Goal: Check status: Check status

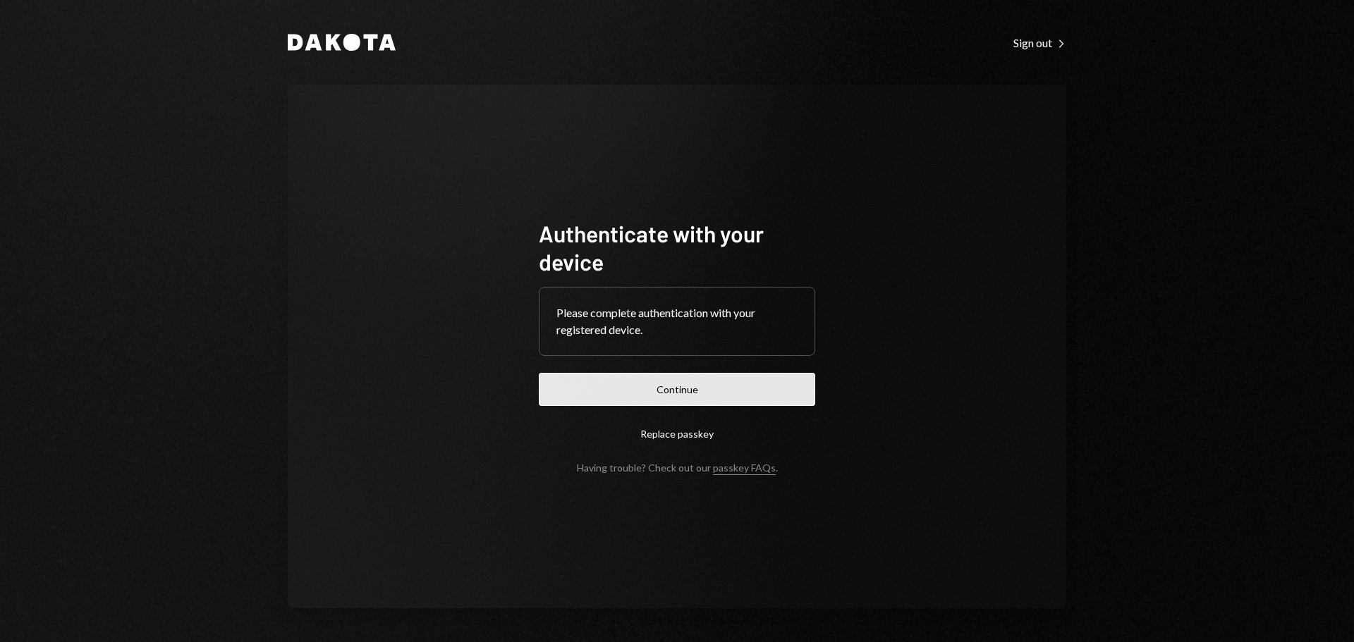
click at [652, 381] on button "Continue" at bounding box center [677, 389] width 276 height 33
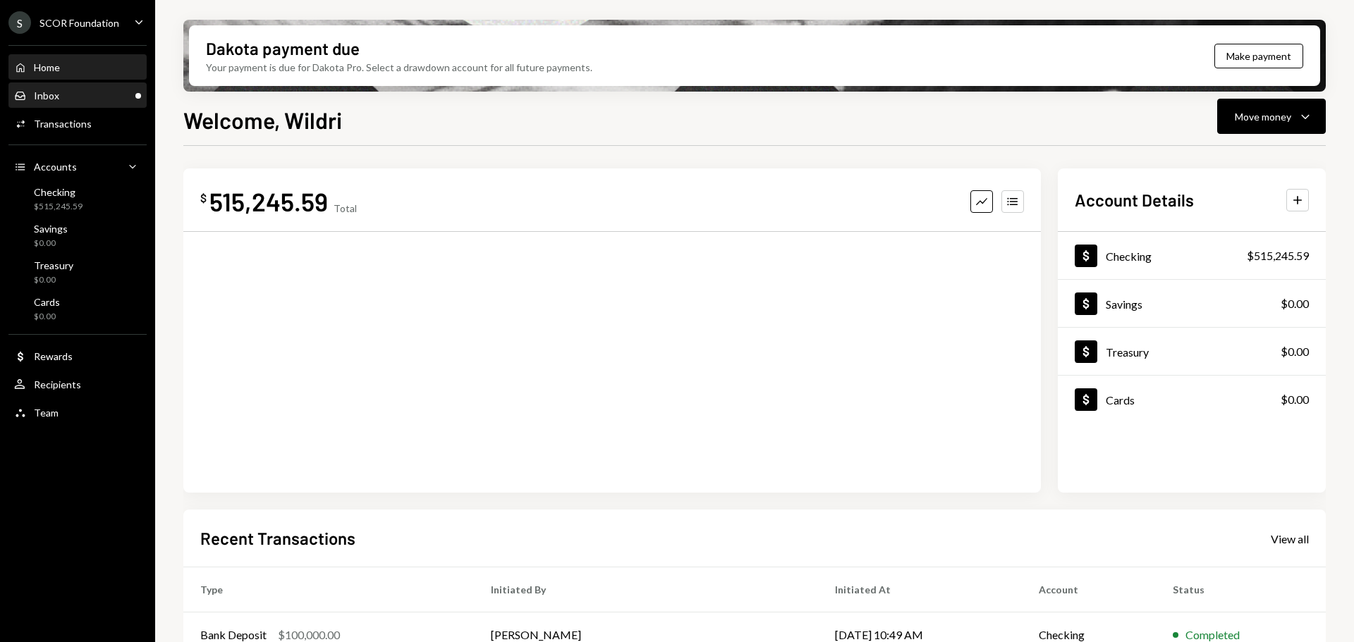
click at [79, 98] on div "Inbox Inbox" at bounding box center [77, 96] width 127 height 13
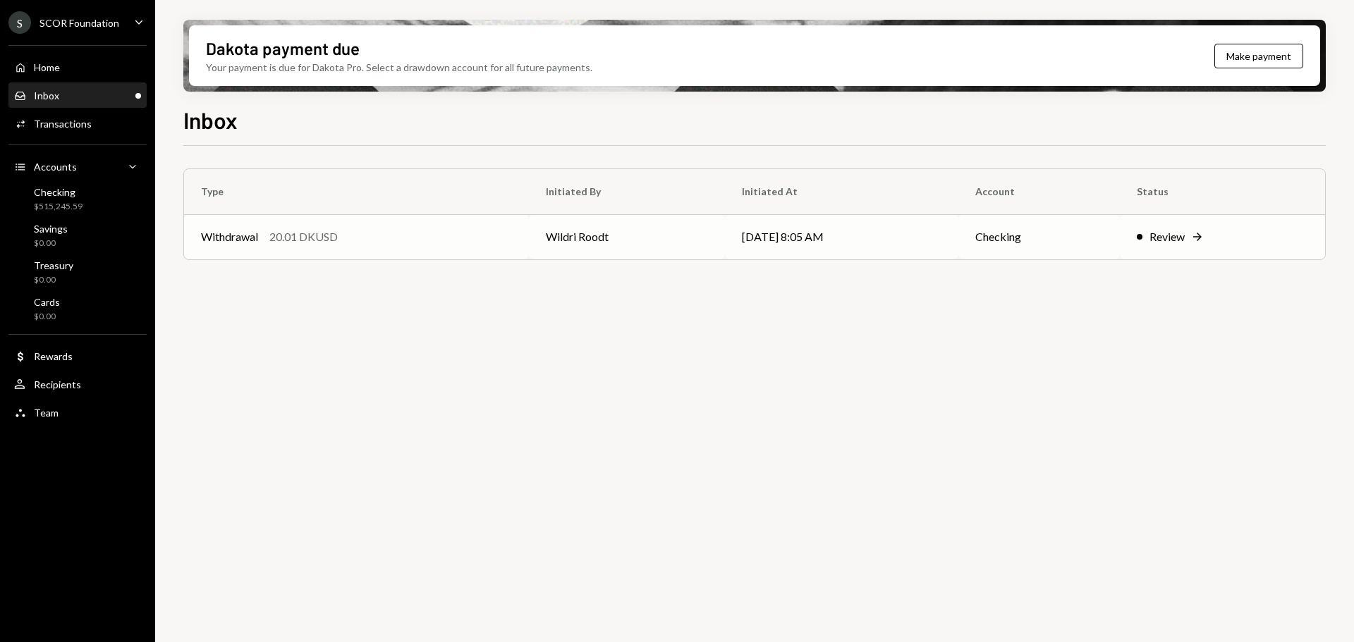
click at [521, 252] on td "Withdrawal 20.01 DKUSD" at bounding box center [356, 236] width 345 height 45
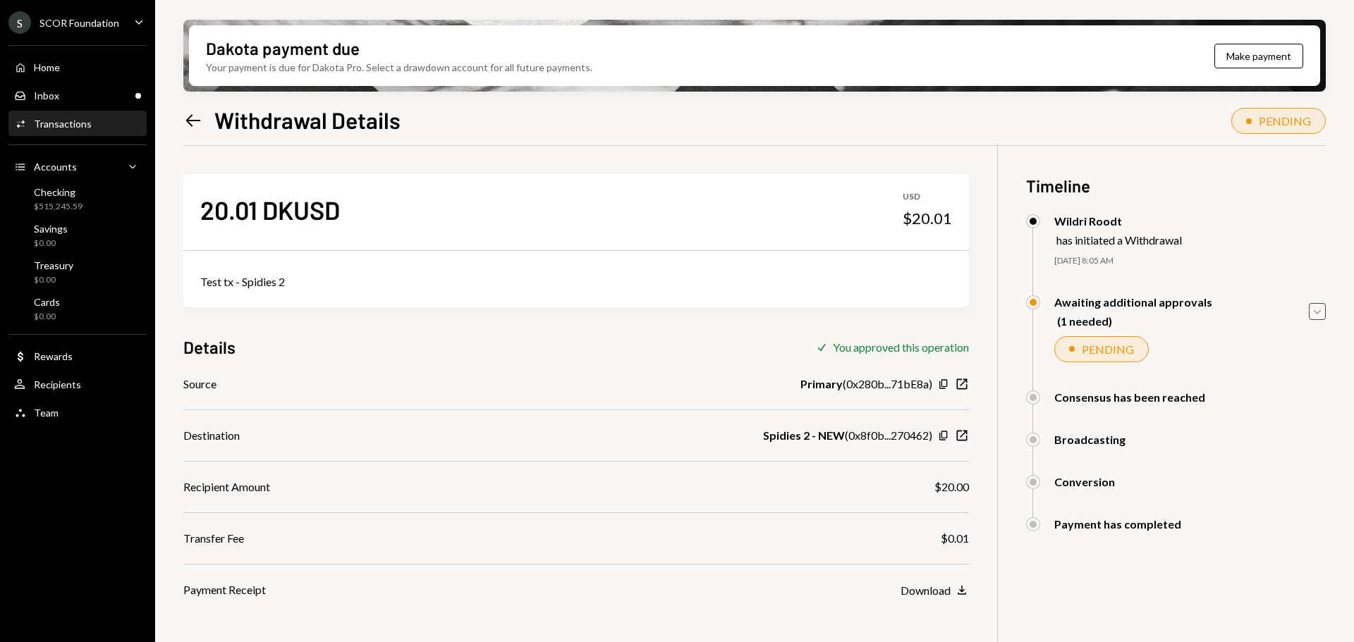
click at [1318, 308] on icon "Caret Down" at bounding box center [1318, 312] width 16 height 16
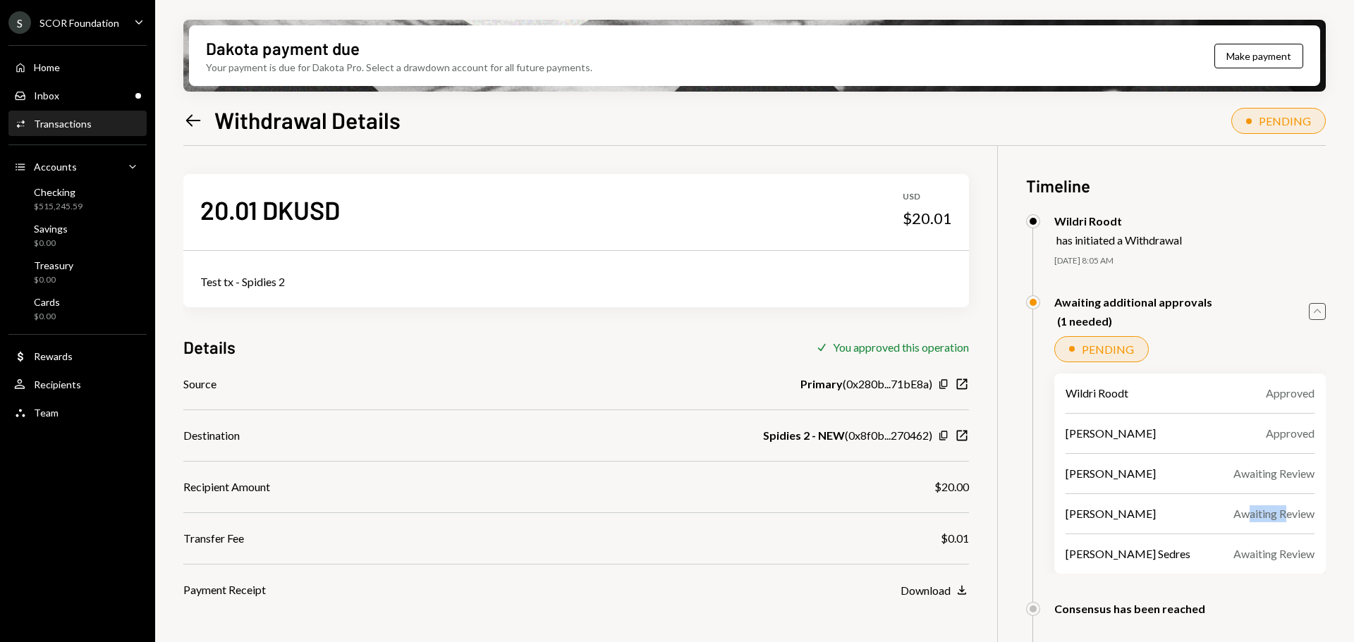
drag, startPoint x: 1245, startPoint y: 508, endPoint x: 1292, endPoint y: 508, distance: 47.3
click at [1291, 508] on div "Awaiting Review" at bounding box center [1273, 514] width 81 height 17
click at [49, 421] on div "Team Team" at bounding box center [77, 413] width 127 height 24
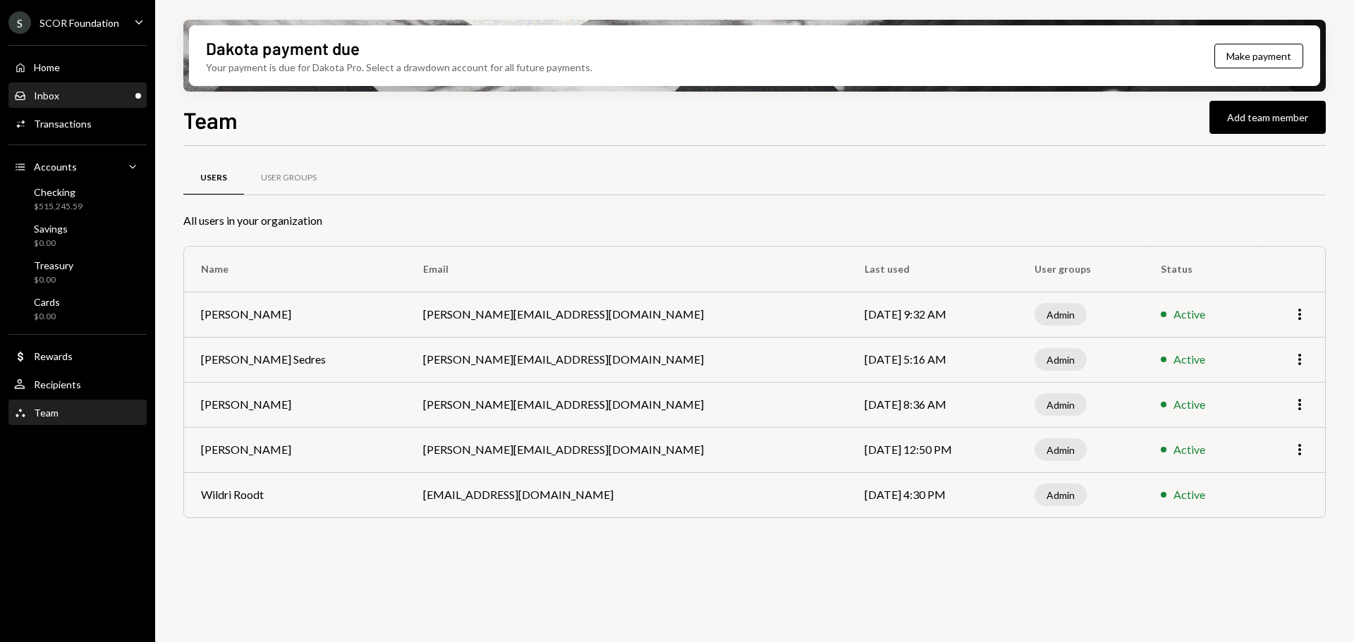
click at [69, 98] on div "Inbox Inbox" at bounding box center [77, 96] width 127 height 13
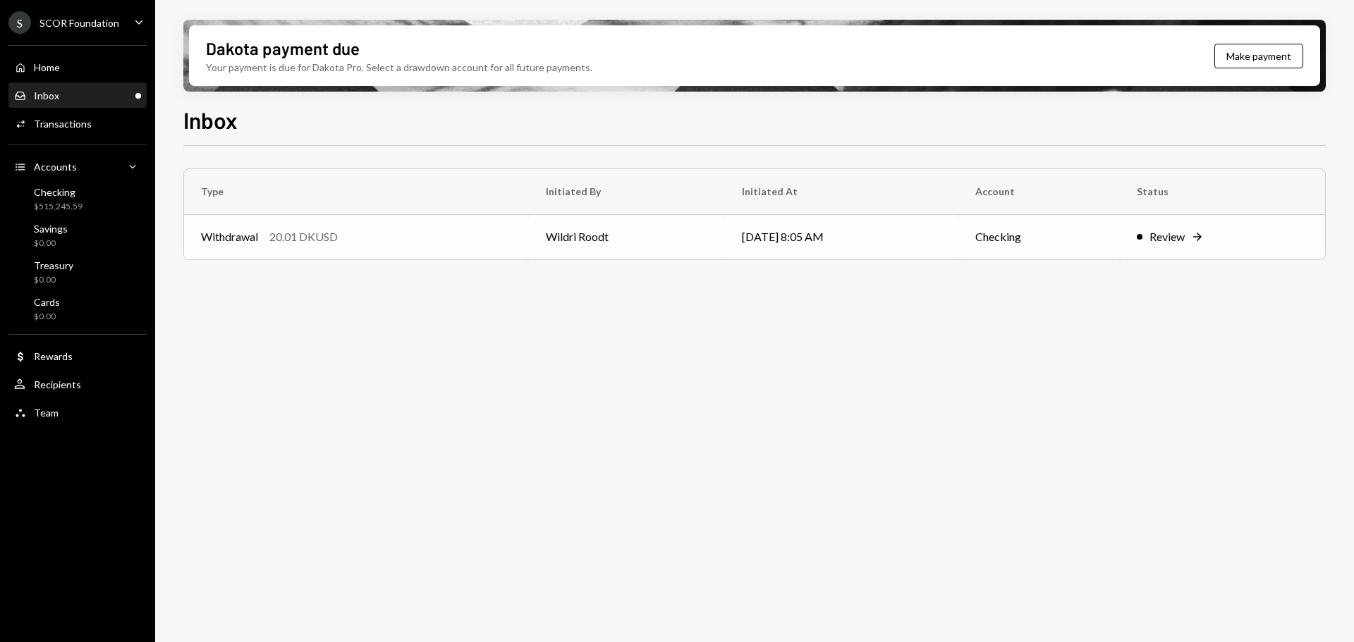
click at [1170, 228] on td "Review Right Arrow" at bounding box center [1222, 236] width 205 height 45
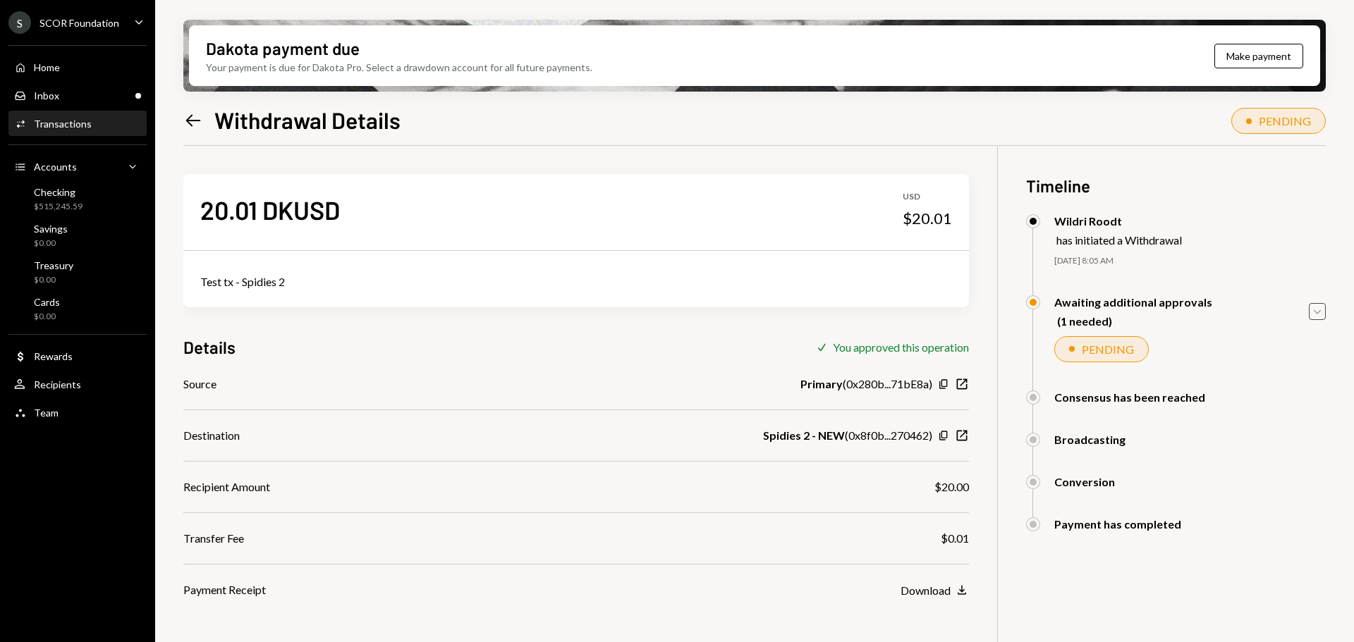
click at [1315, 315] on icon "Caret Down" at bounding box center [1318, 312] width 16 height 16
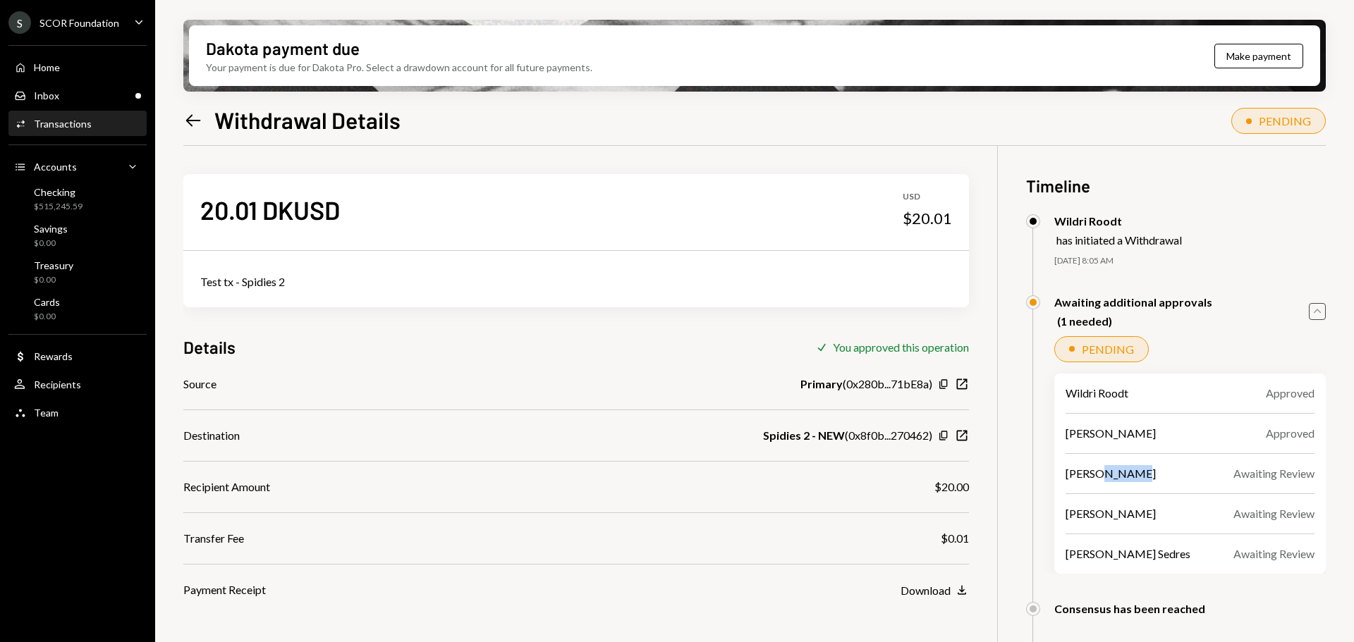
drag, startPoint x: 1130, startPoint y: 473, endPoint x: 1102, endPoint y: 473, distance: 27.5
click at [1102, 473] on div "[PERSON_NAME]" at bounding box center [1111, 473] width 90 height 17
drag, startPoint x: 1085, startPoint y: 476, endPoint x: 1113, endPoint y: 473, distance: 28.3
click at [1113, 473] on div "[PERSON_NAME]" at bounding box center [1111, 473] width 90 height 17
drag, startPoint x: 1135, startPoint y: 473, endPoint x: 1095, endPoint y: 474, distance: 39.5
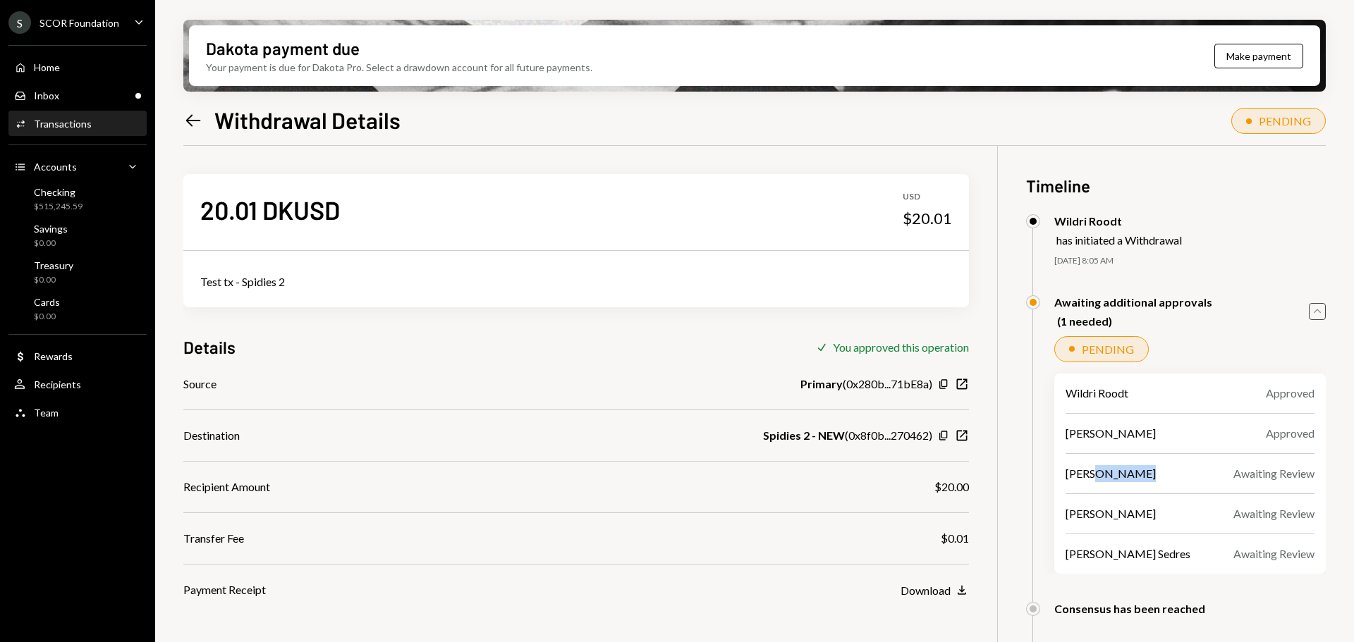
click at [1095, 474] on div "[PERSON_NAME]" at bounding box center [1111, 473] width 90 height 17
click at [1092, 474] on div "[PERSON_NAME]" at bounding box center [1111, 473] width 90 height 17
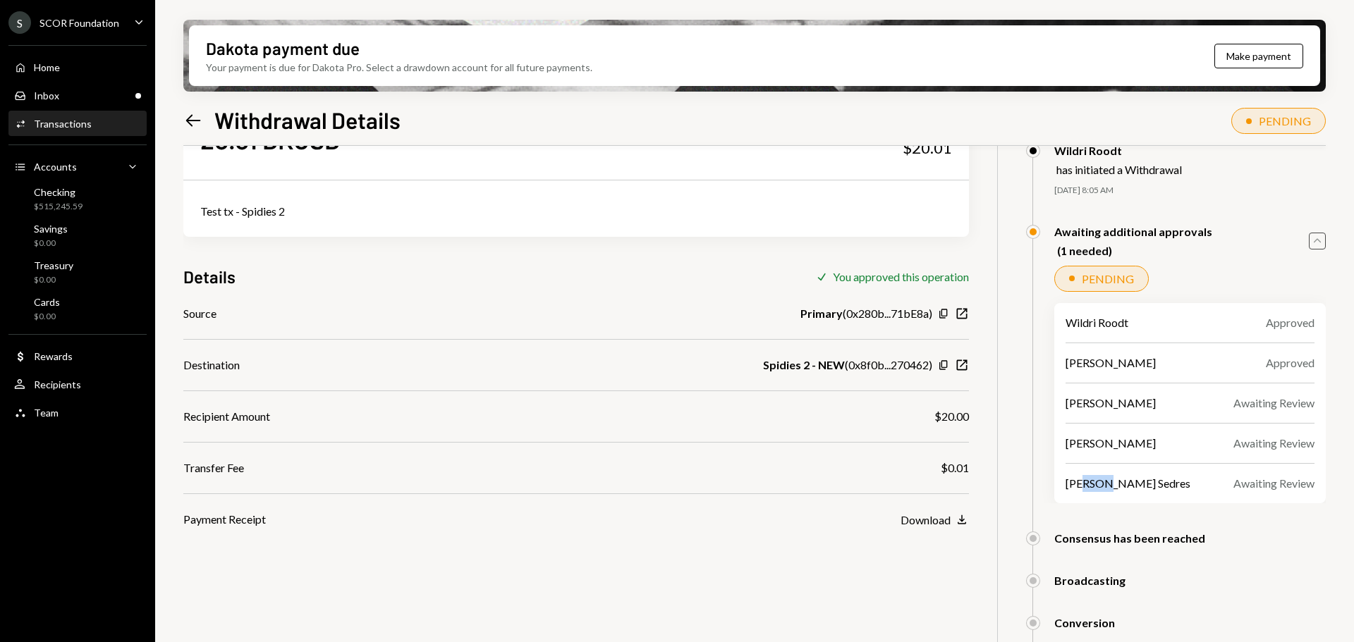
drag, startPoint x: 1104, startPoint y: 485, endPoint x: 1086, endPoint y: 487, distance: 18.4
click at [1086, 487] on div "[PERSON_NAME] Sedres" at bounding box center [1128, 483] width 125 height 17
click at [1080, 487] on div "[PERSON_NAME] Sedres" at bounding box center [1128, 483] width 125 height 17
drag, startPoint x: 1130, startPoint y: 410, endPoint x: 1079, endPoint y: 411, distance: 51.5
click at [1079, 411] on div "[PERSON_NAME]" at bounding box center [1111, 403] width 90 height 17
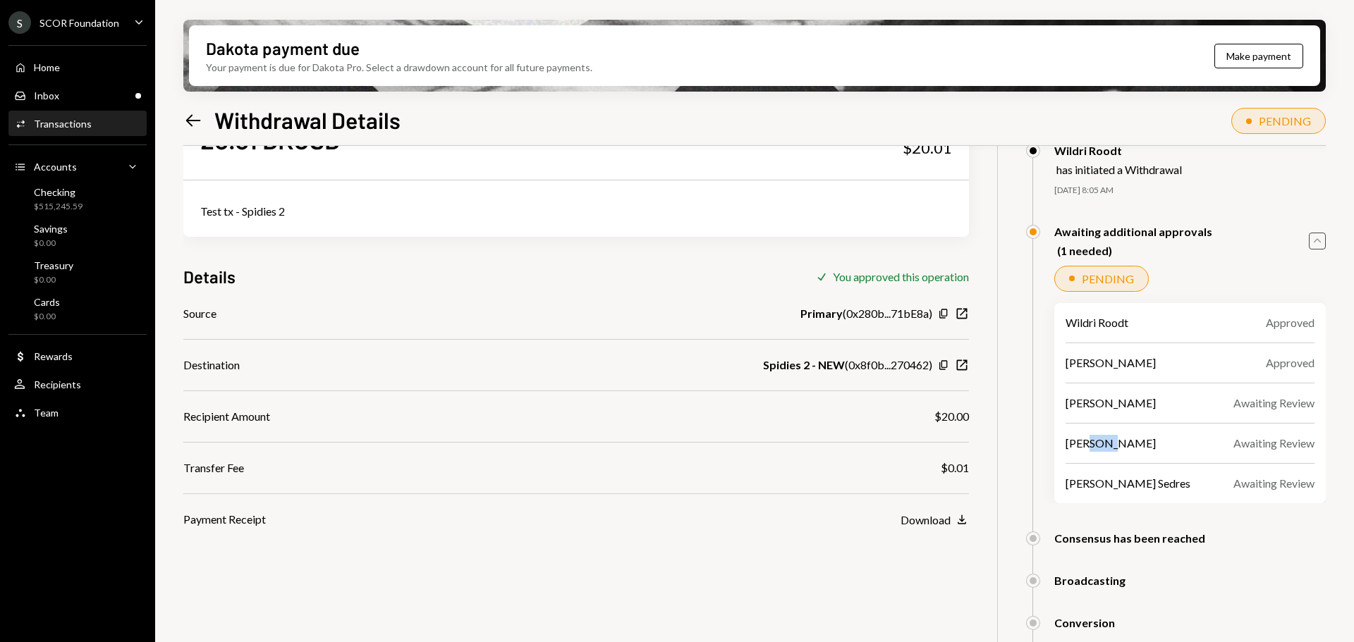
drag, startPoint x: 1104, startPoint y: 443, endPoint x: 1090, endPoint y: 444, distance: 14.1
click at [1090, 444] on div "[PERSON_NAME]" at bounding box center [1111, 443] width 90 height 17
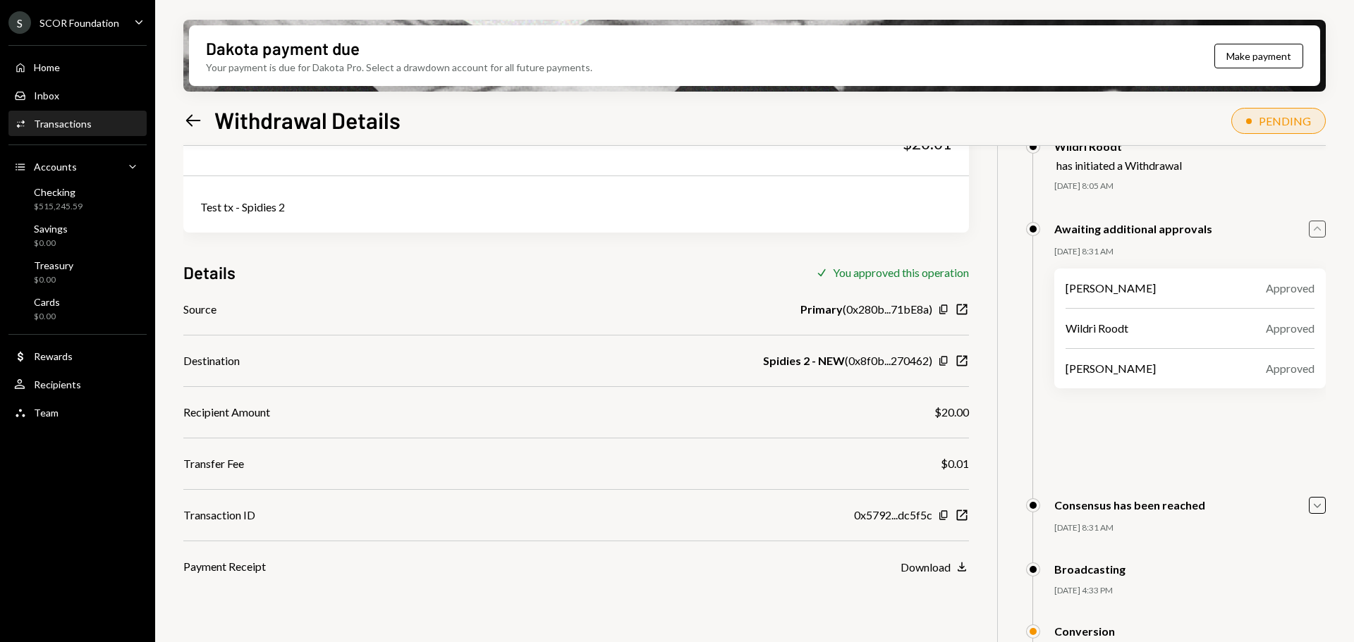
scroll to position [143, 0]
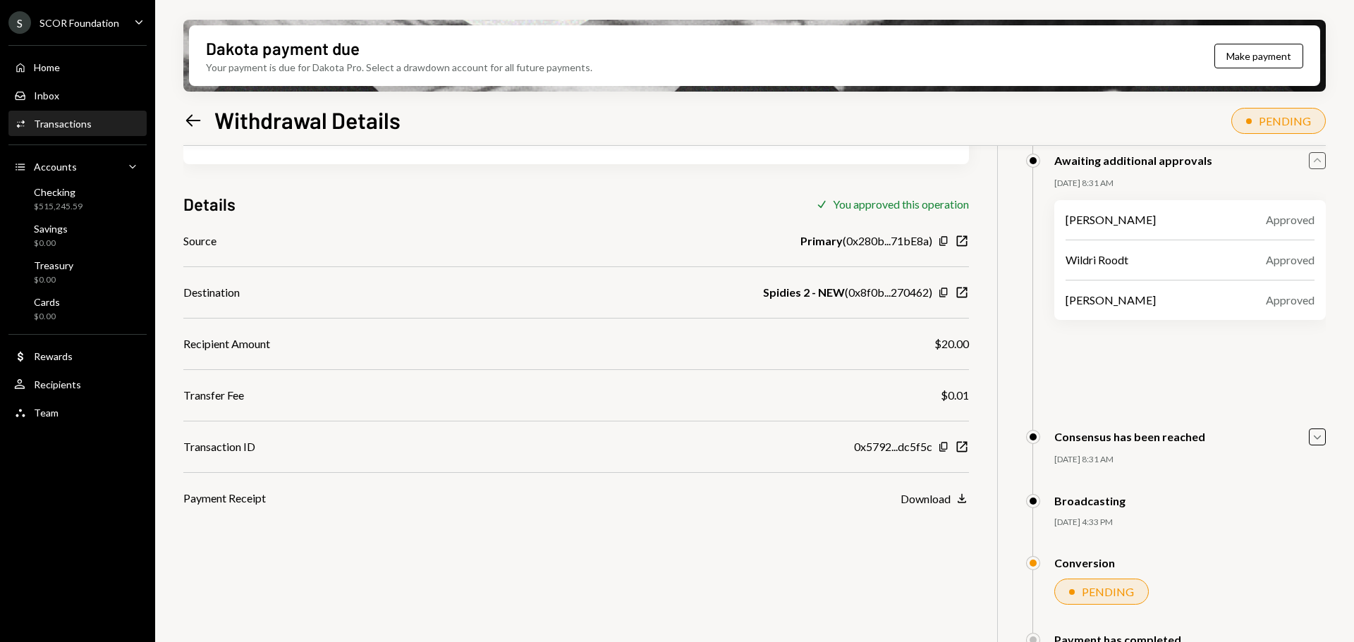
click at [68, 124] on div "Transactions" at bounding box center [63, 124] width 58 height 12
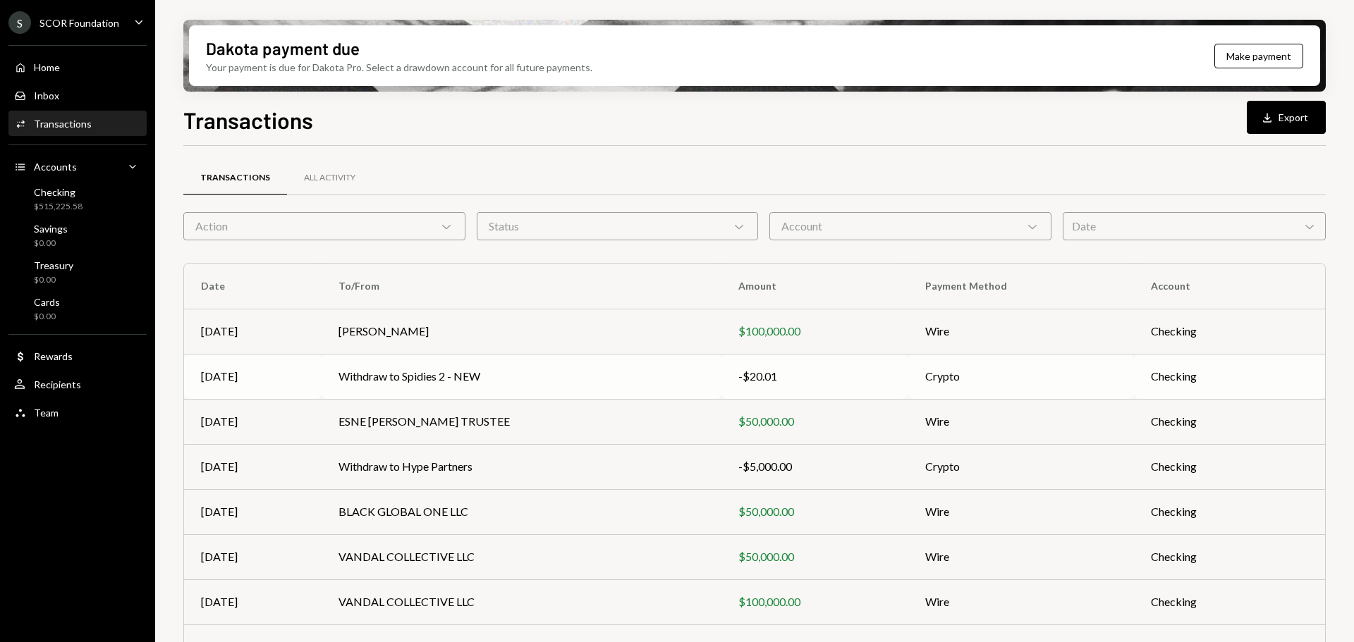
click at [470, 373] on td "Withdraw to Spidies 2 - NEW" at bounding box center [522, 376] width 400 height 45
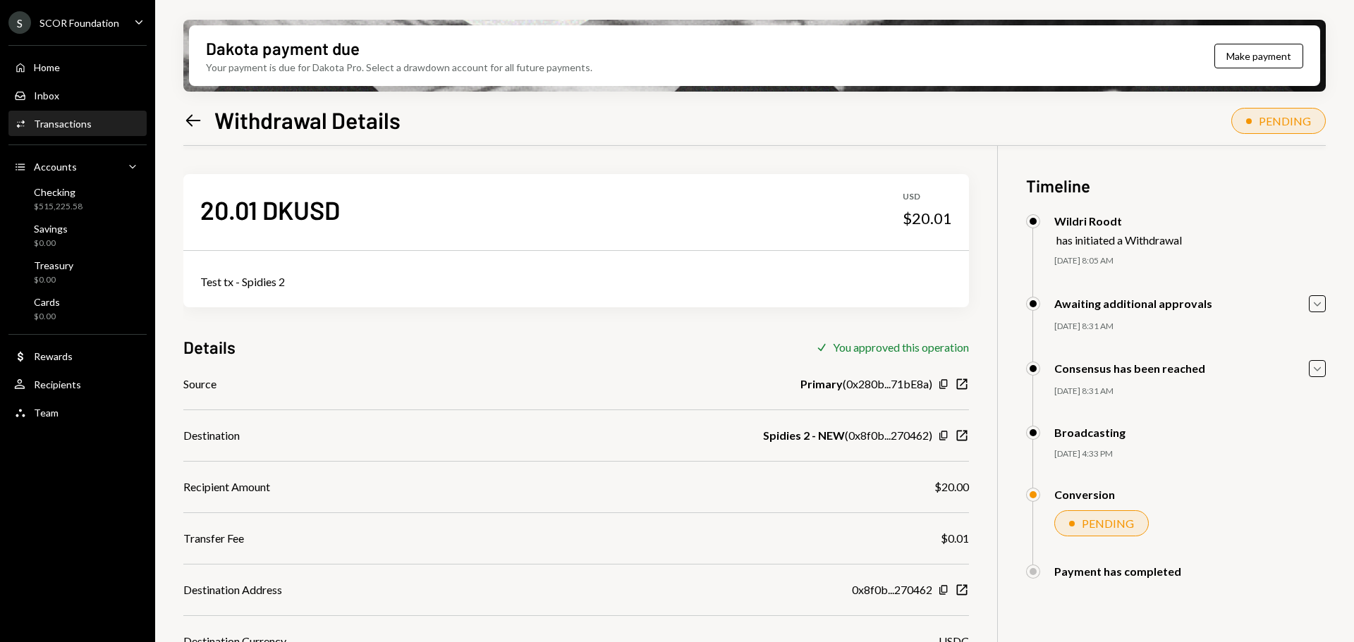
scroll to position [113, 0]
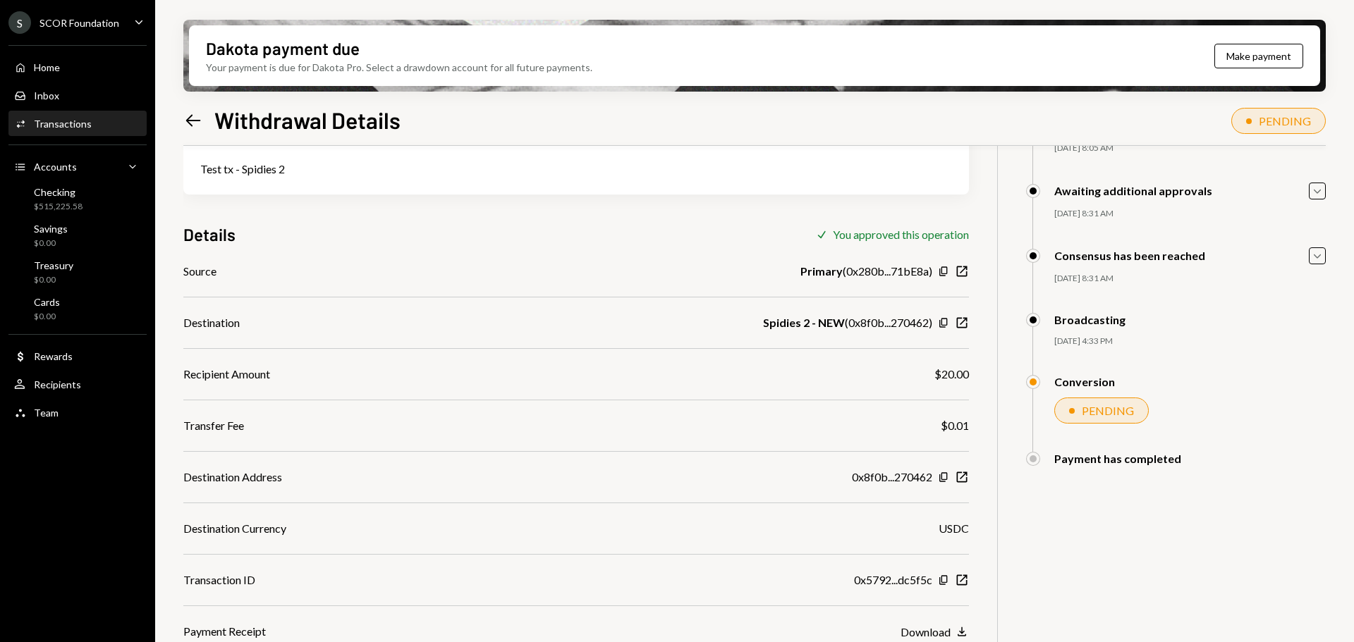
click at [56, 124] on div "Transactions" at bounding box center [63, 124] width 58 height 12
